Goal: Information Seeking & Learning: Compare options

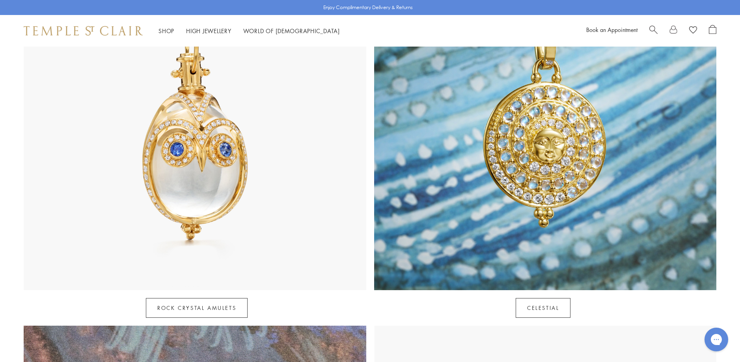
scroll to position [473, 0]
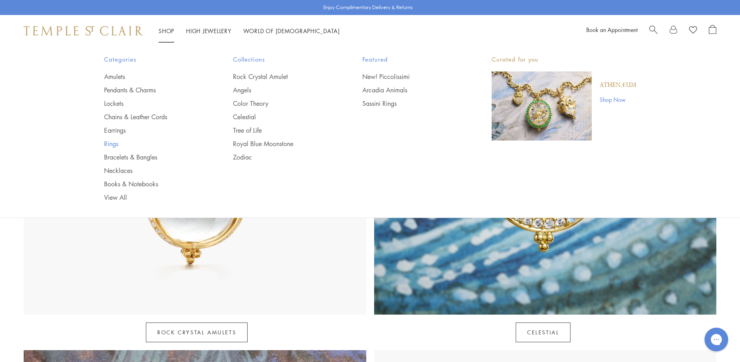
click at [111, 144] on link "Rings" at bounding box center [153, 143] width 98 height 9
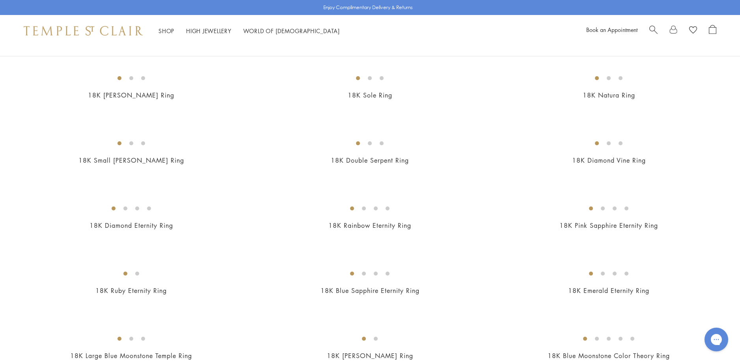
scroll to position [670, 0]
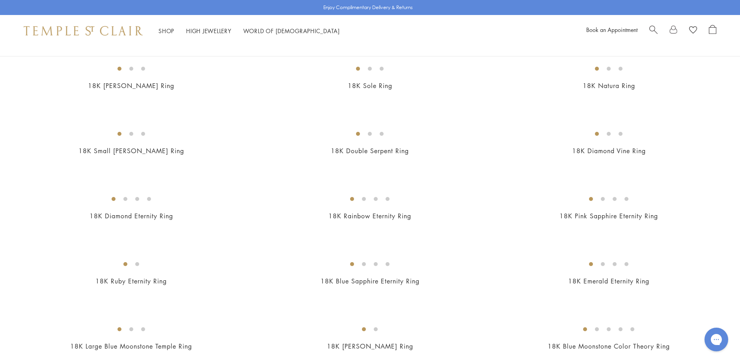
click at [0, 0] on img at bounding box center [0, 0] width 0 height 0
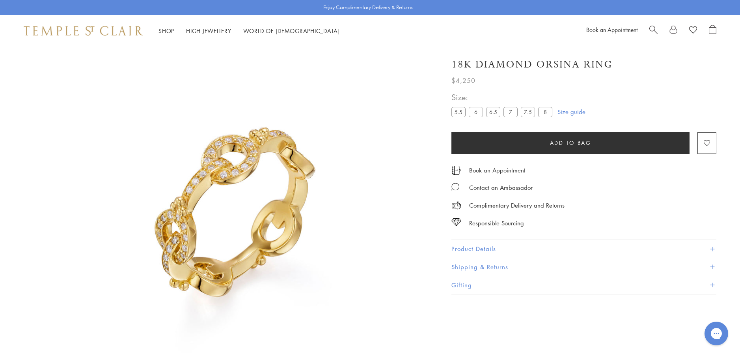
scroll to position [47, 0]
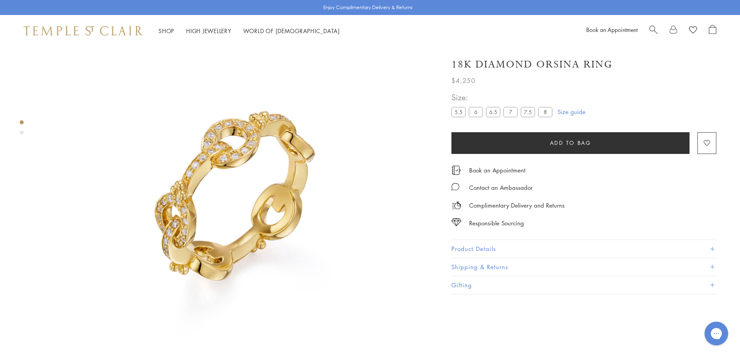
click at [461, 243] on button "Product Details" at bounding box center [583, 249] width 265 height 18
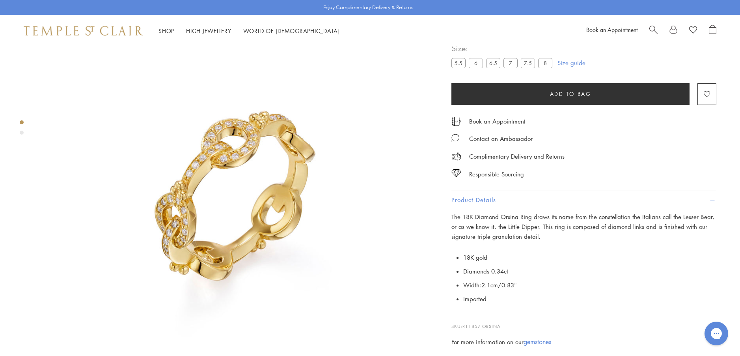
click at [189, 199] on img at bounding box center [235, 196] width 393 height 393
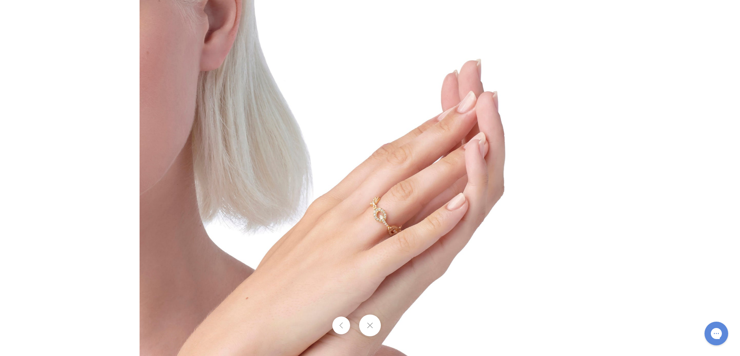
click at [373, 324] on button at bounding box center [370, 325] width 22 height 22
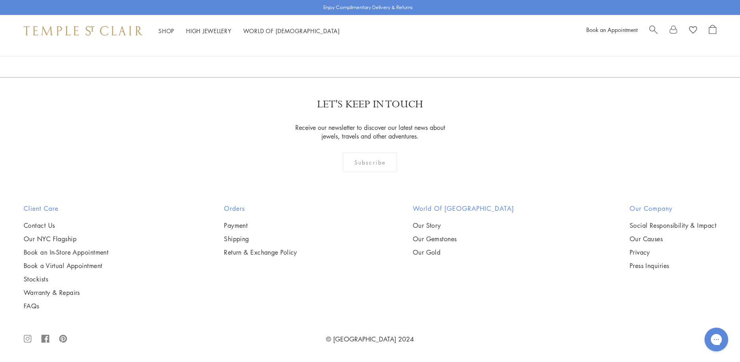
scroll to position [1696, 0]
click at [0, 0] on img at bounding box center [0, 0] width 0 height 0
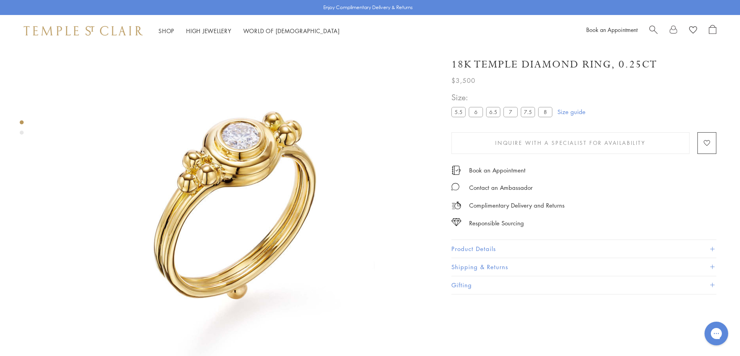
scroll to position [47, 0]
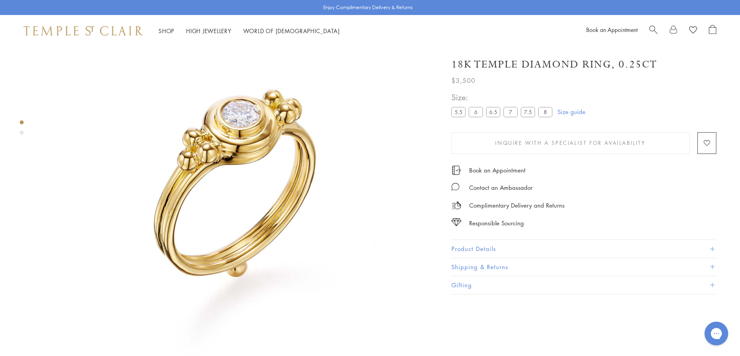
click at [462, 244] on button "Product Details" at bounding box center [583, 249] width 265 height 18
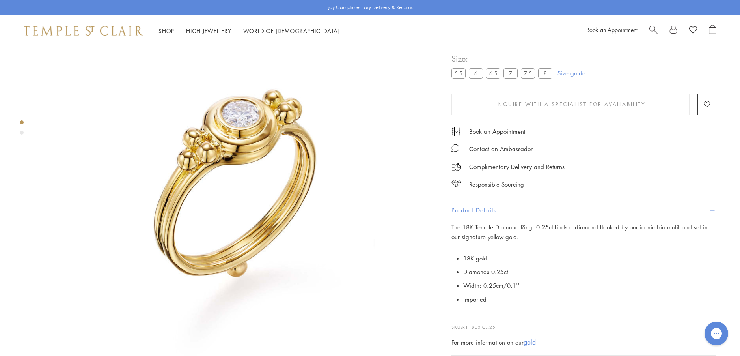
click at [237, 121] on img at bounding box center [235, 196] width 393 height 393
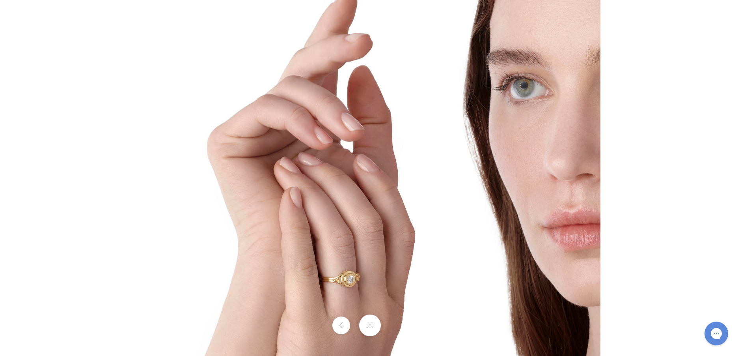
click at [371, 325] on button at bounding box center [370, 325] width 22 height 22
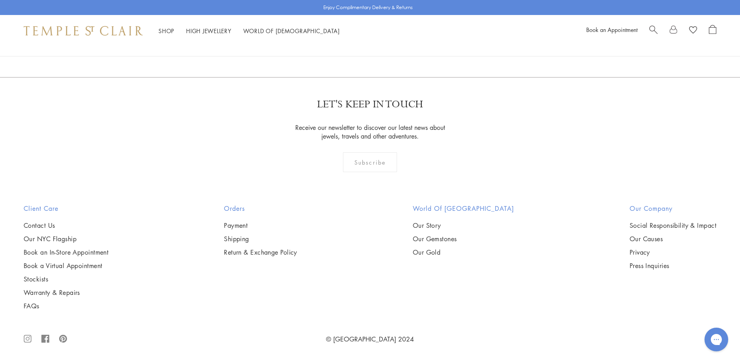
scroll to position [2248, 0]
click at [0, 0] on img at bounding box center [0, 0] width 0 height 0
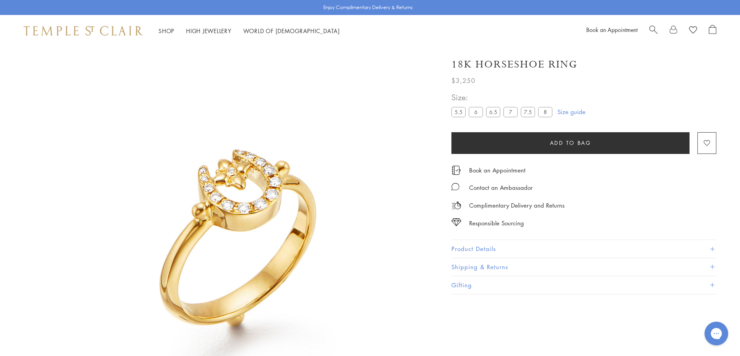
scroll to position [47, 0]
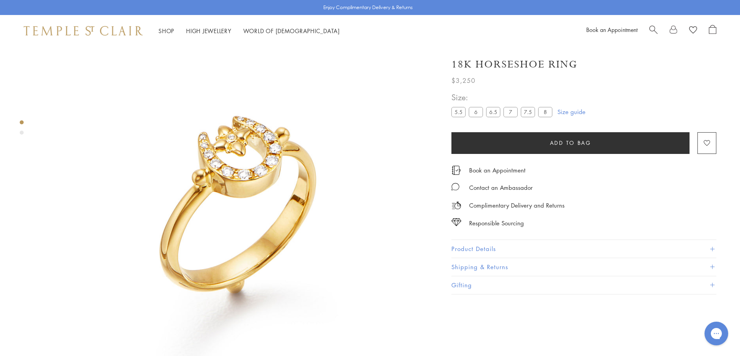
click at [473, 248] on button "Product Details" at bounding box center [583, 249] width 265 height 18
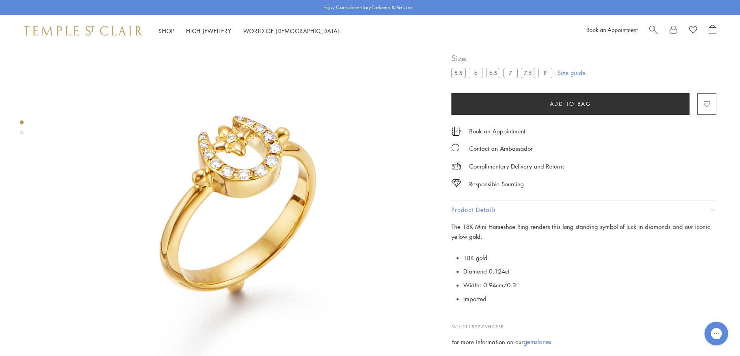
click at [221, 214] on img at bounding box center [235, 196] width 393 height 393
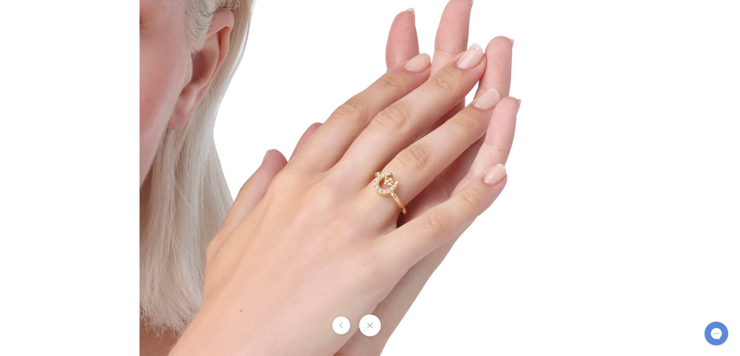
click at [369, 324] on button at bounding box center [370, 325] width 22 height 22
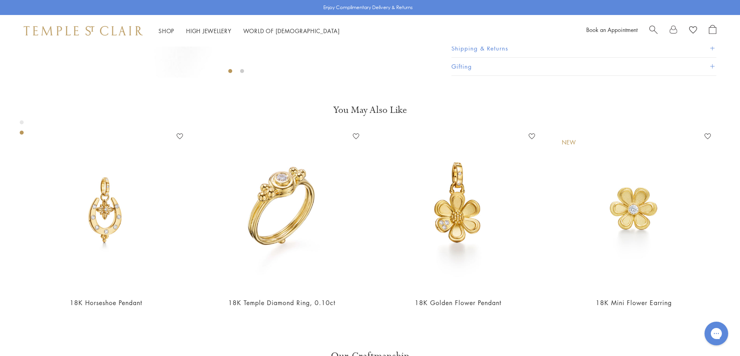
scroll to position [401, 0]
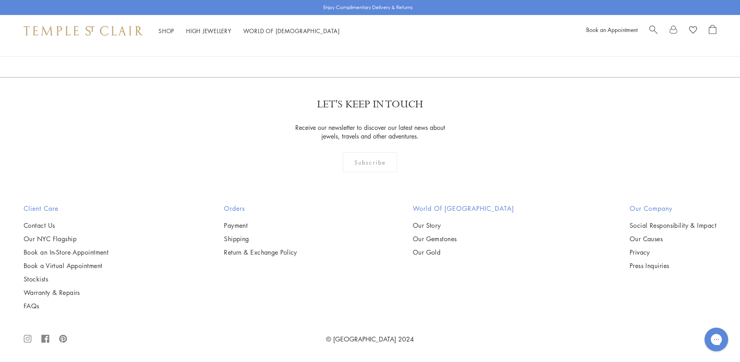
scroll to position [2326, 0]
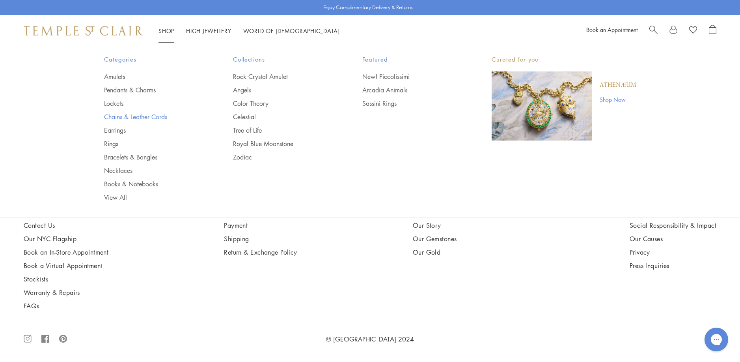
click at [142, 116] on link "Chains & Leather Cords" at bounding box center [153, 116] width 98 height 9
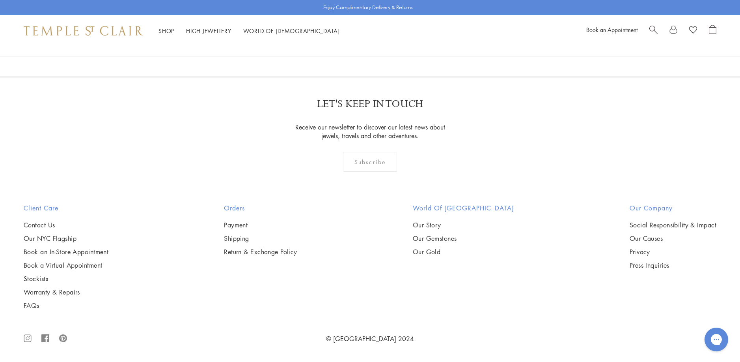
scroll to position [2011, 0]
click at [0, 0] on img at bounding box center [0, 0] width 0 height 0
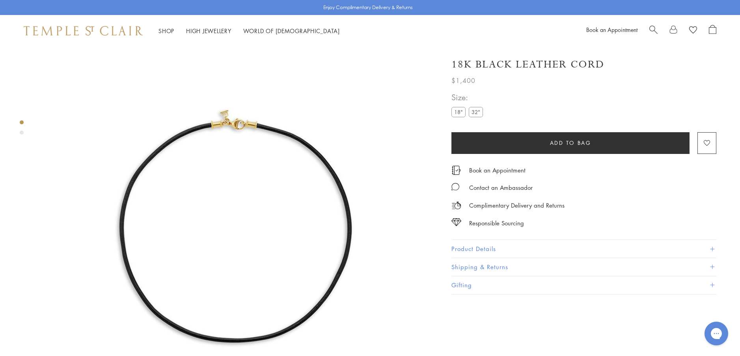
scroll to position [47, 0]
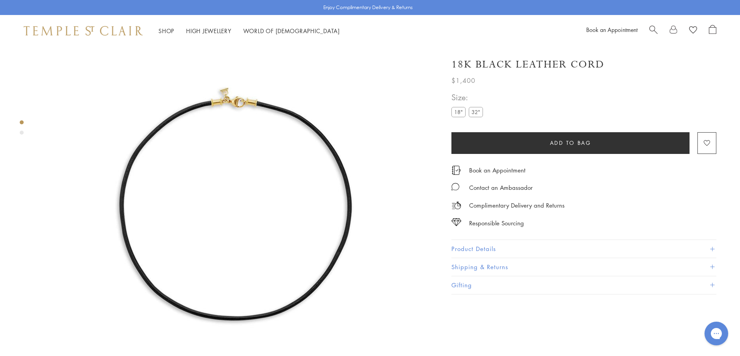
click at [475, 114] on label "32"" at bounding box center [476, 112] width 14 height 10
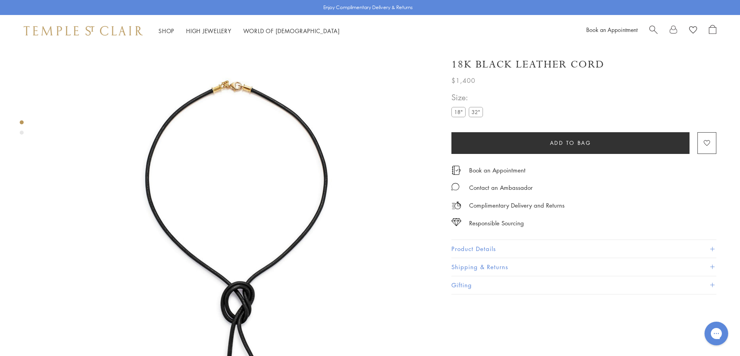
click at [472, 247] on button "Product Details" at bounding box center [583, 249] width 265 height 18
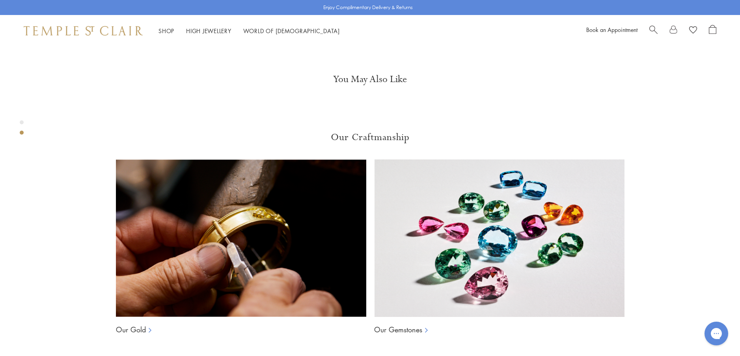
scroll to position [434, 0]
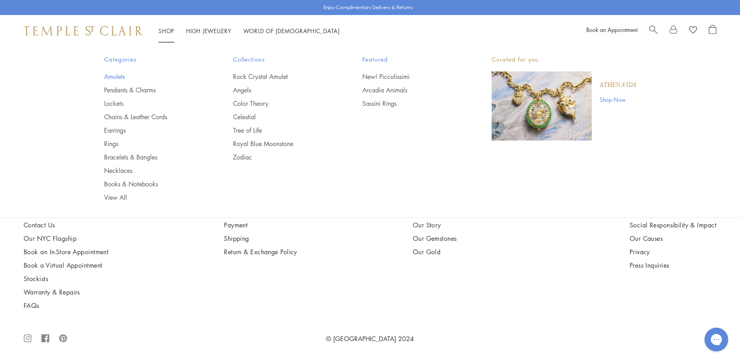
click at [113, 76] on link "Amulets" at bounding box center [153, 76] width 98 height 9
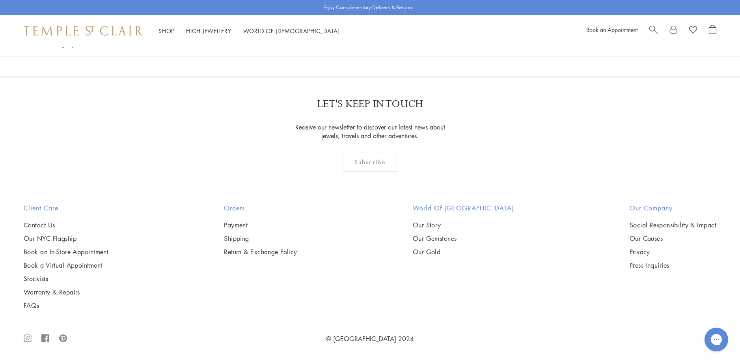
scroll to position [1695, 0]
click at [0, 0] on img at bounding box center [0, 0] width 0 height 0
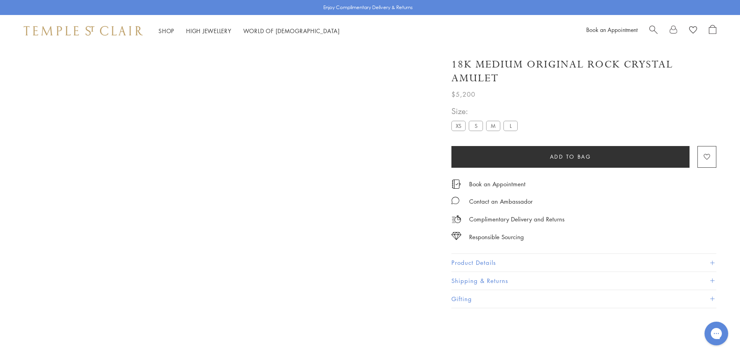
scroll to position [47, 0]
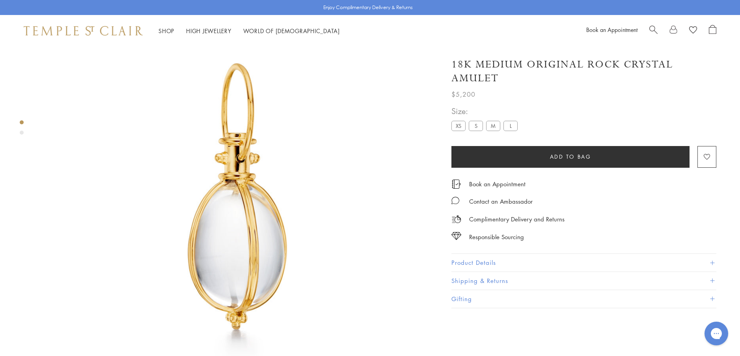
click at [468, 257] on button "Product Details" at bounding box center [583, 262] width 265 height 18
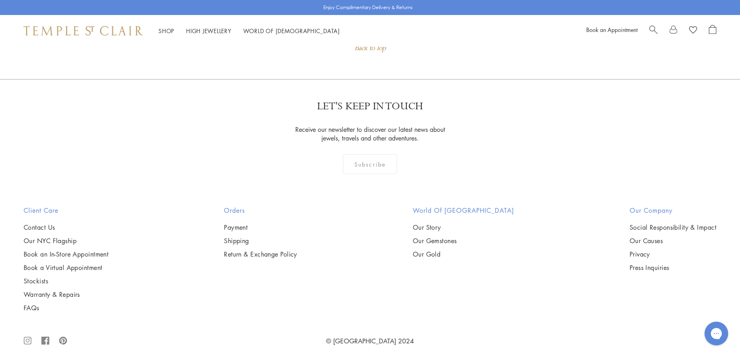
scroll to position [914, 0]
